Goal: Find contact information: Find contact information

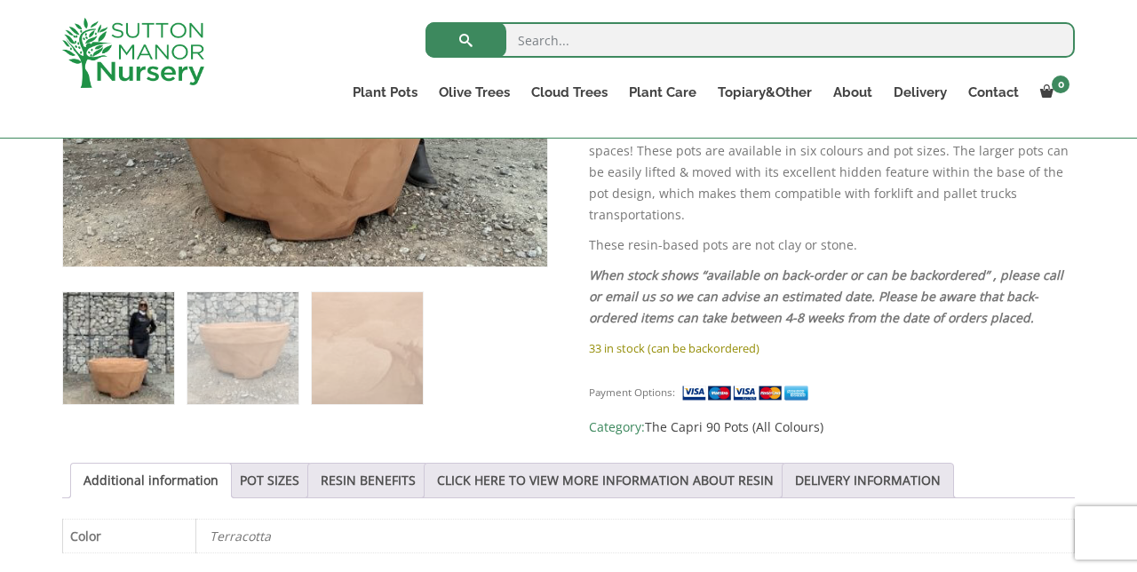
scroll to position [631, 0]
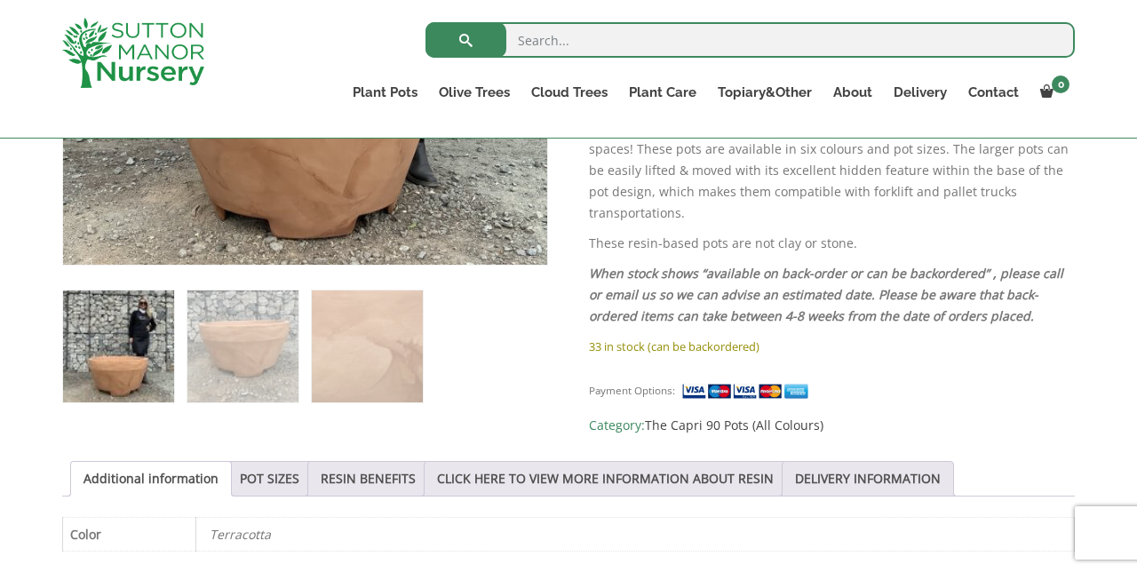
click at [681, 466] on link "CLICK HERE TO VIEW MORE INFORMATION ABOUT RESIN" at bounding box center [605, 479] width 337 height 34
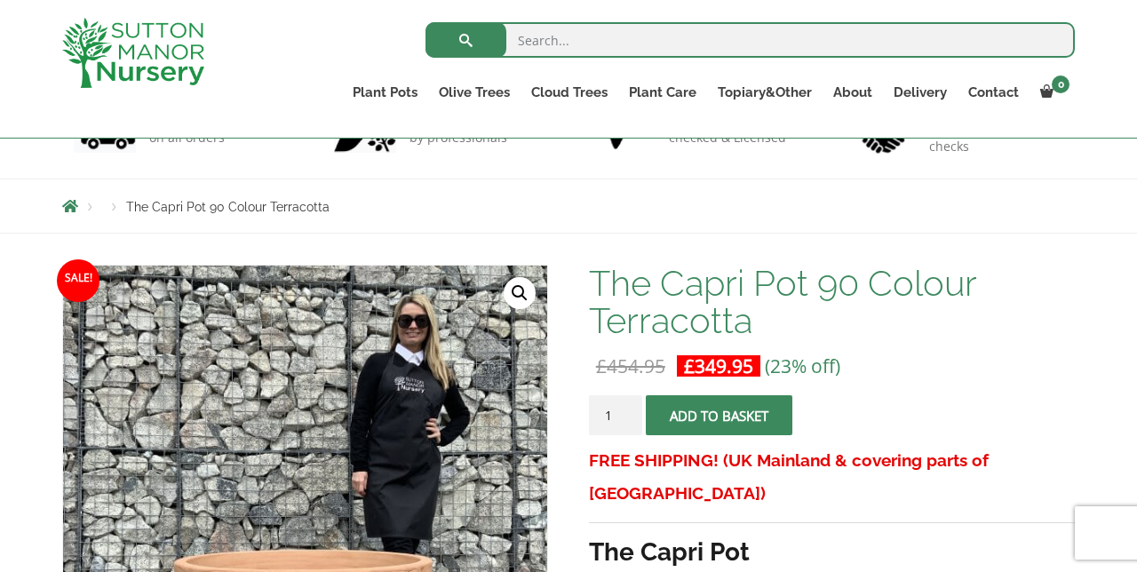
scroll to position [0, 0]
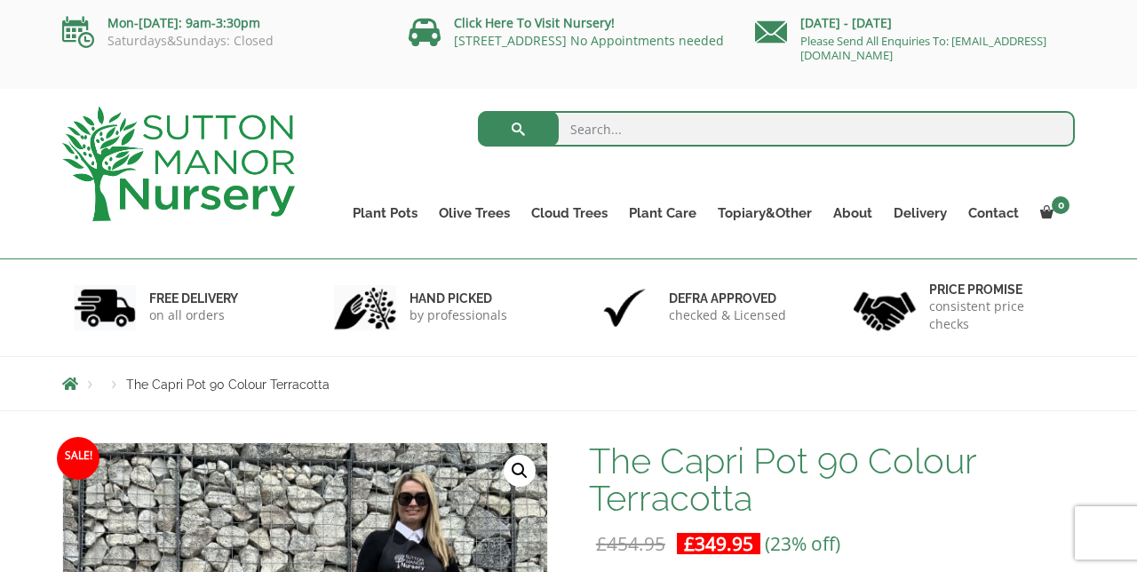
click at [999, 213] on link "Contact" at bounding box center [994, 213] width 72 height 25
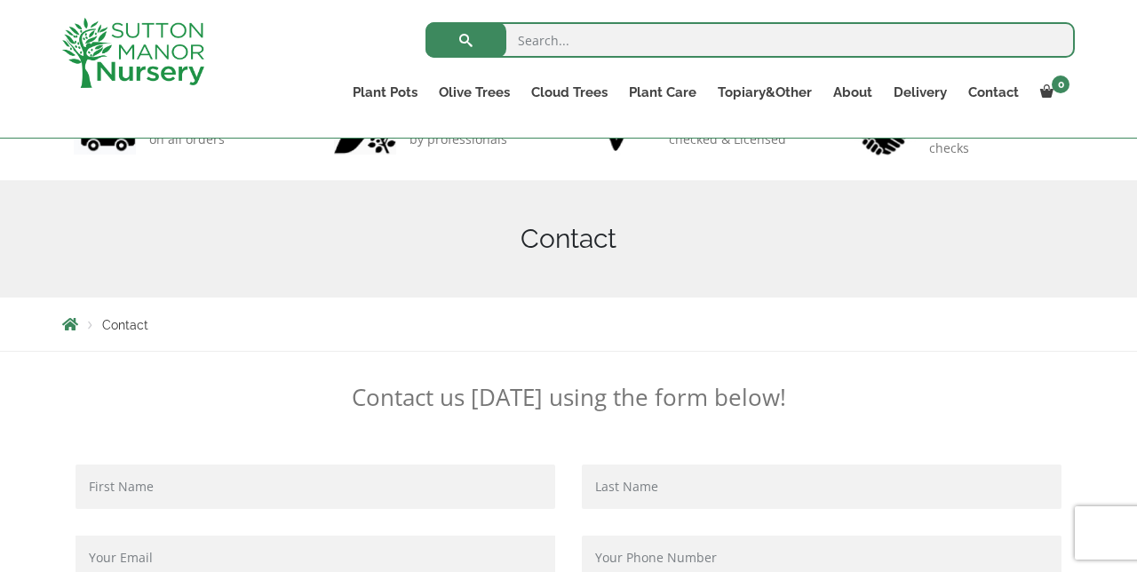
scroll to position [62, 0]
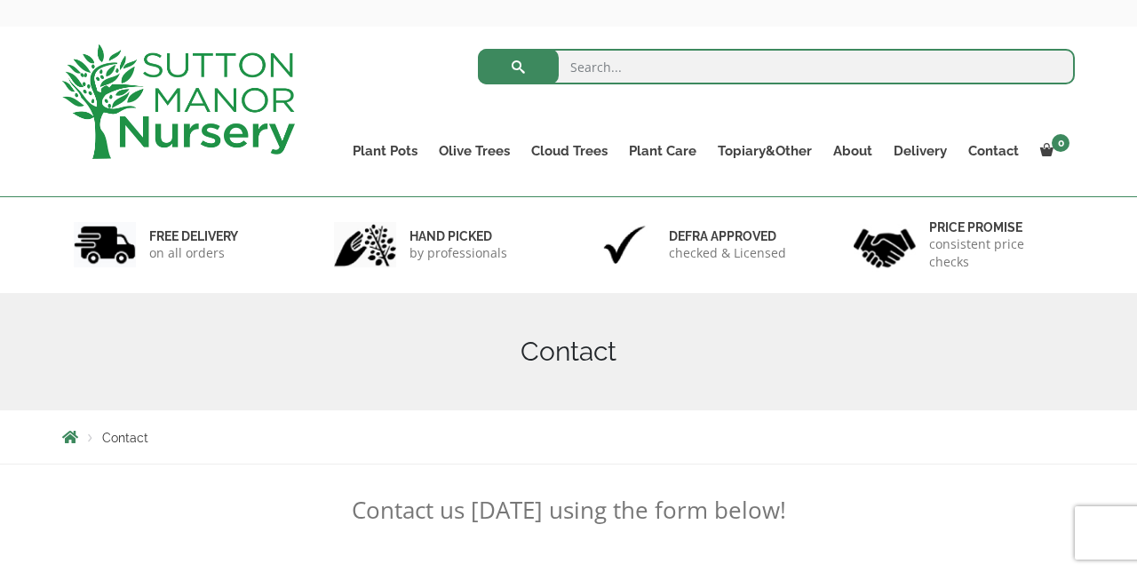
click at [0, 0] on ul "CUSTOMER PHOTOS BLOG" at bounding box center [0, 0] width 0 height 0
click at [867, 149] on link "About" at bounding box center [853, 151] width 60 height 25
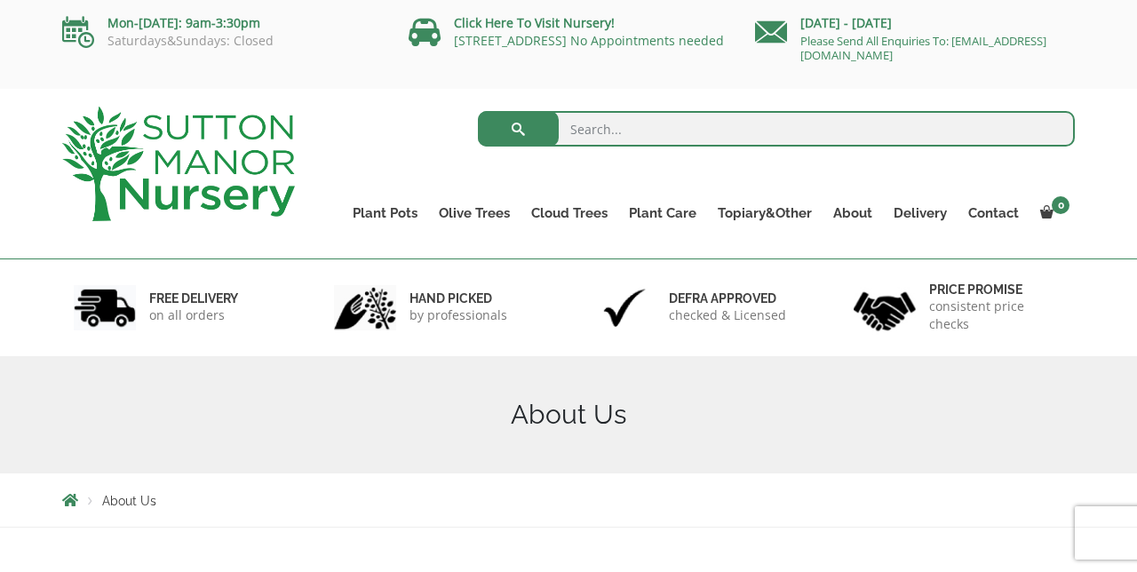
click at [519, 18] on link "Click Here To Visit Nursery!" at bounding box center [534, 22] width 161 height 17
